Goal: Complete application form

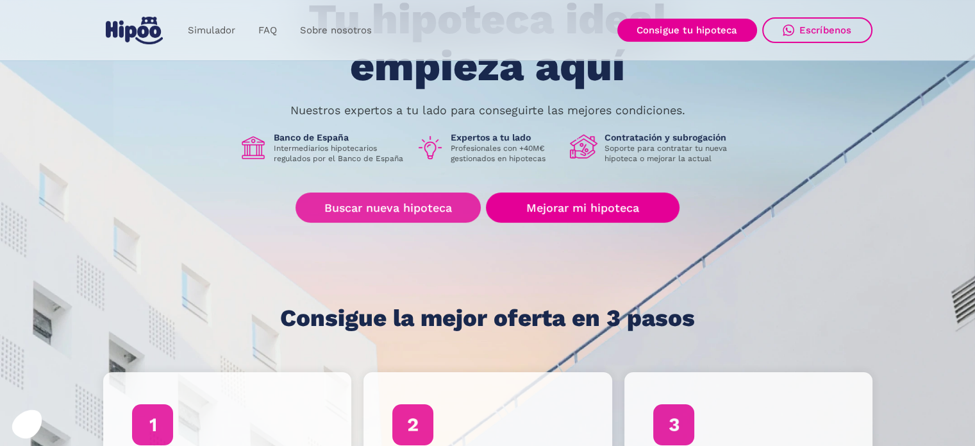
scroll to position [128, 0]
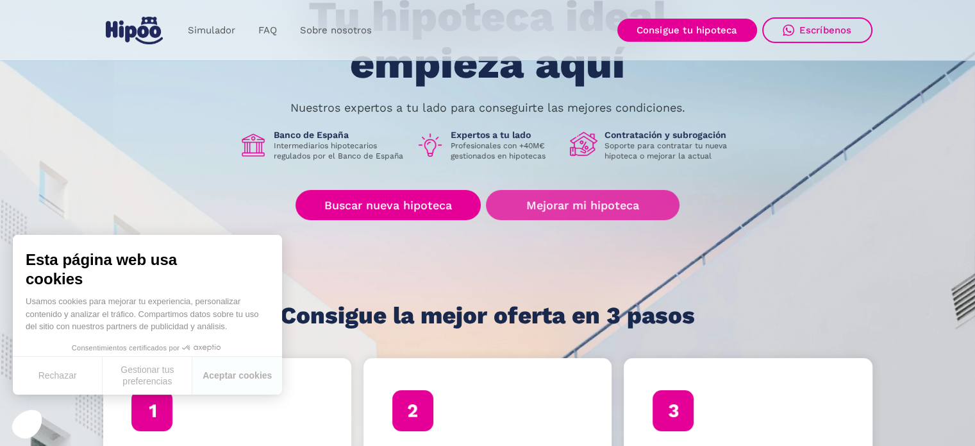
click at [564, 209] on link "Mejorar mi hipoteca" at bounding box center [582, 205] width 193 height 30
